Goal: Information Seeking & Learning: Learn about a topic

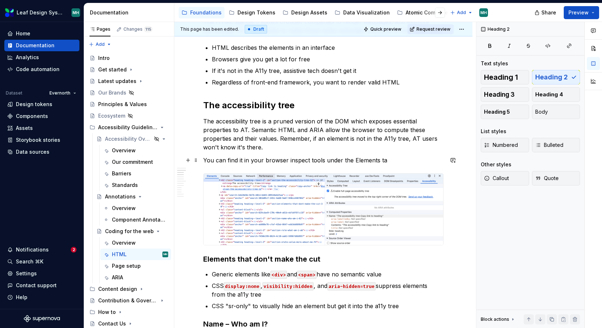
scroll to position [143, 0]
click at [392, 159] on p "You can find it in your browser inspect tools under the Elements ta" at bounding box center [323, 159] width 240 height 9
click at [207, 157] on p "You can find it in your browser inspect tools under the Elements ta" at bounding box center [323, 159] width 240 height 9
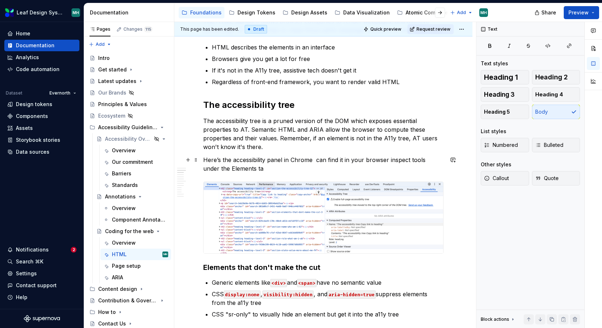
click at [291, 162] on p "Here’s the accessibility panel in Chrome can find it in your browser inspect to…" at bounding box center [323, 163] width 240 height 17
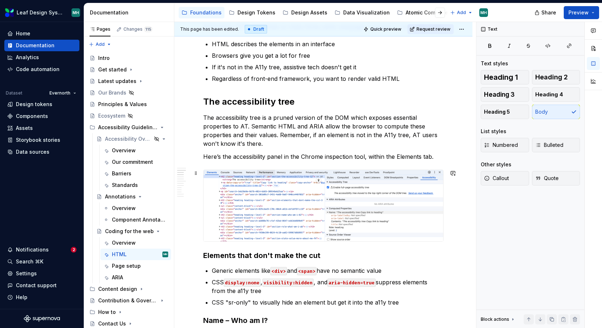
scroll to position [0, 0]
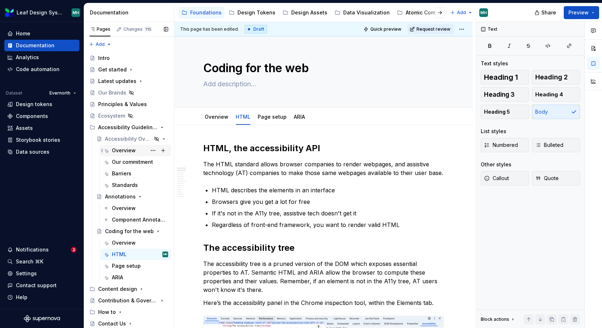
click at [125, 148] on div "Overview" at bounding box center [124, 150] width 24 height 7
type textarea "*"
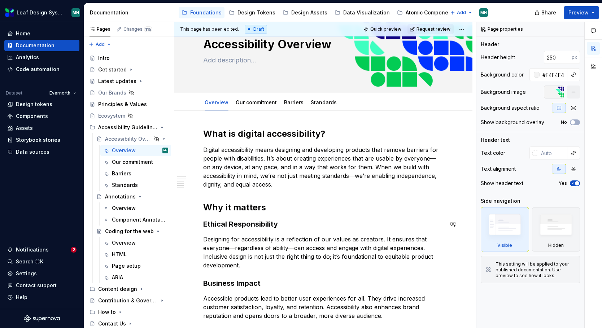
scroll to position [32, 0]
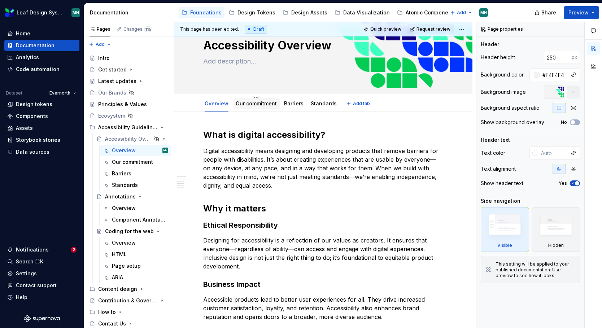
click at [249, 101] on link "Our commitment" at bounding box center [256, 103] width 41 height 6
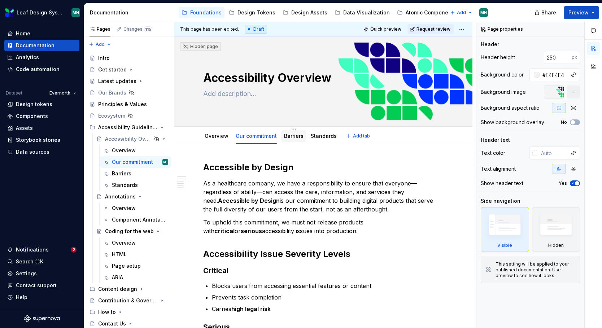
click at [293, 137] on link "Barriers" at bounding box center [293, 136] width 19 height 6
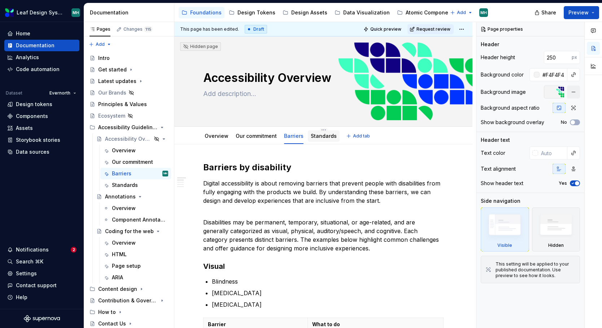
click at [321, 135] on link "Standards" at bounding box center [324, 136] width 26 height 6
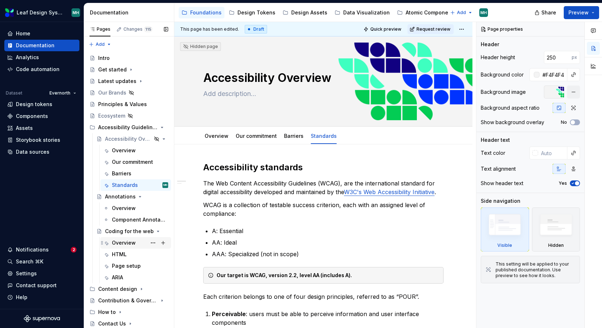
click at [124, 240] on div "Overview" at bounding box center [124, 242] width 24 height 7
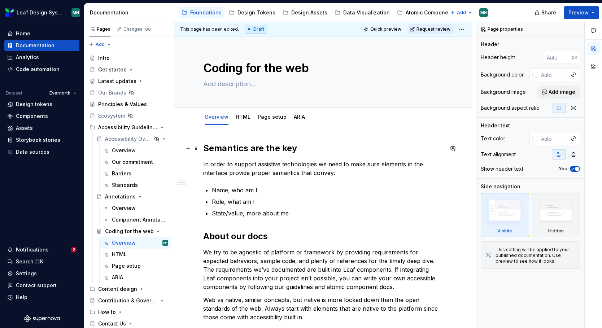
type textarea "*"
